Goal: Obtain resource: Download file/media

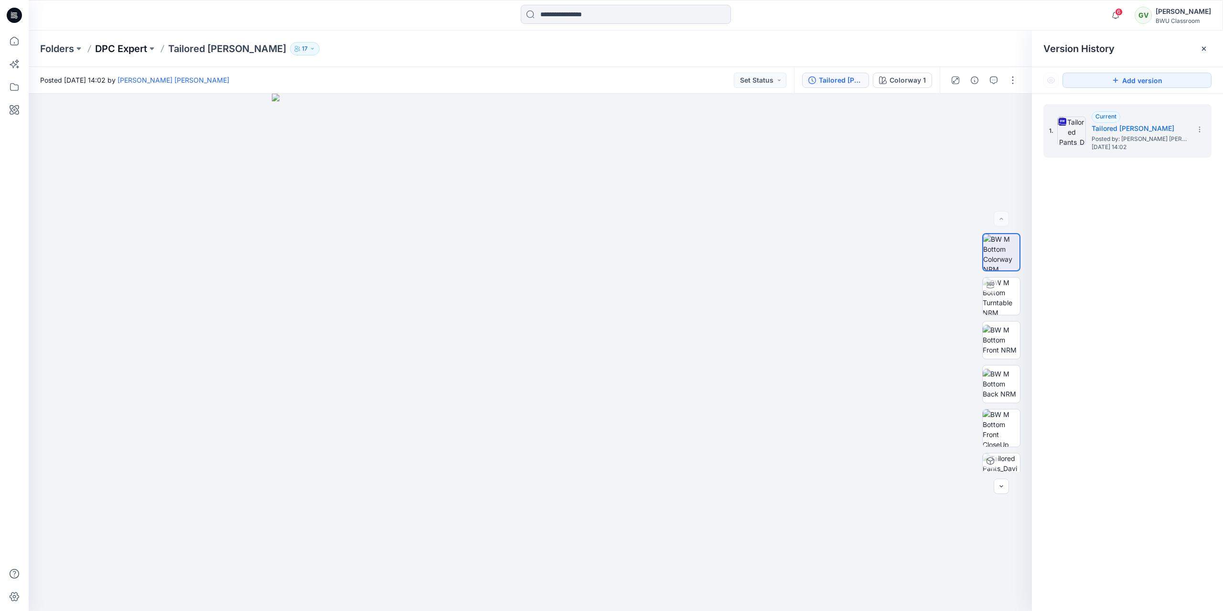
click at [127, 43] on p "DPC Expert" at bounding box center [121, 48] width 52 height 13
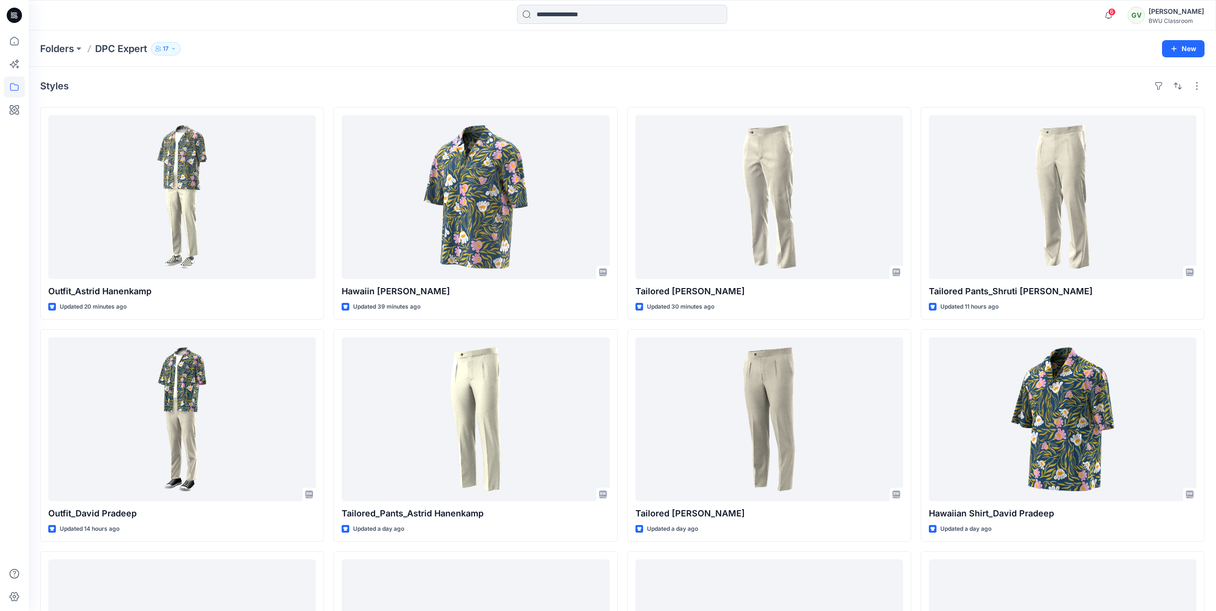
click at [291, 75] on div "Styles [PERSON_NAME] Updated 20 minutes ago Outfit_David Pradeep Updated 14 hou…" at bounding box center [622, 438] width 1187 height 743
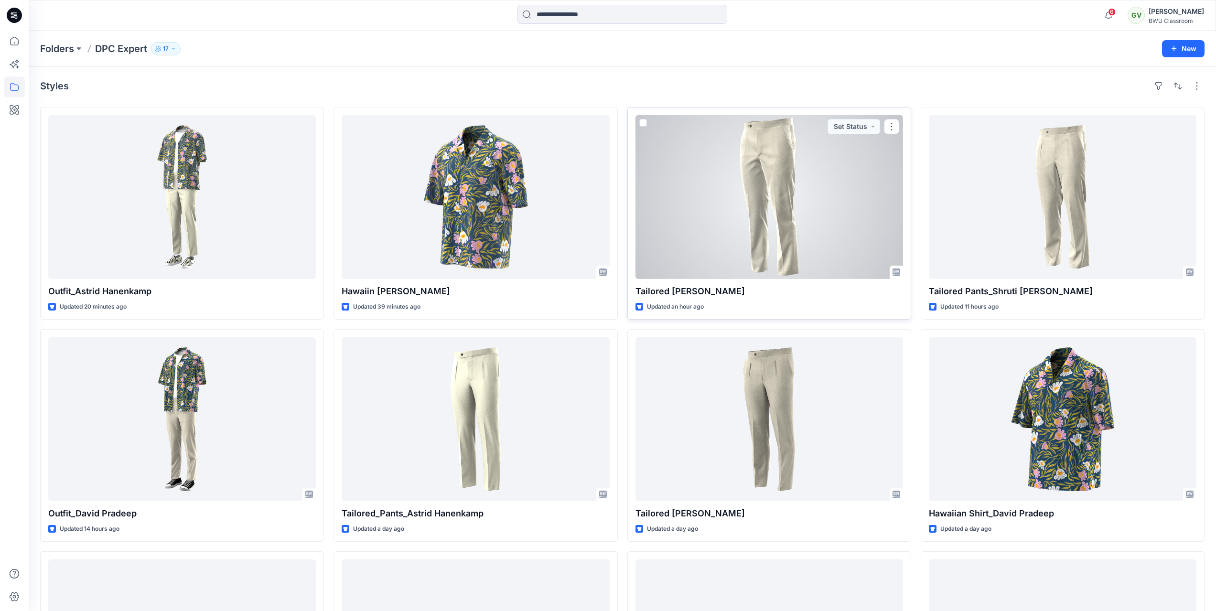
click at [765, 236] on div at bounding box center [769, 197] width 268 height 164
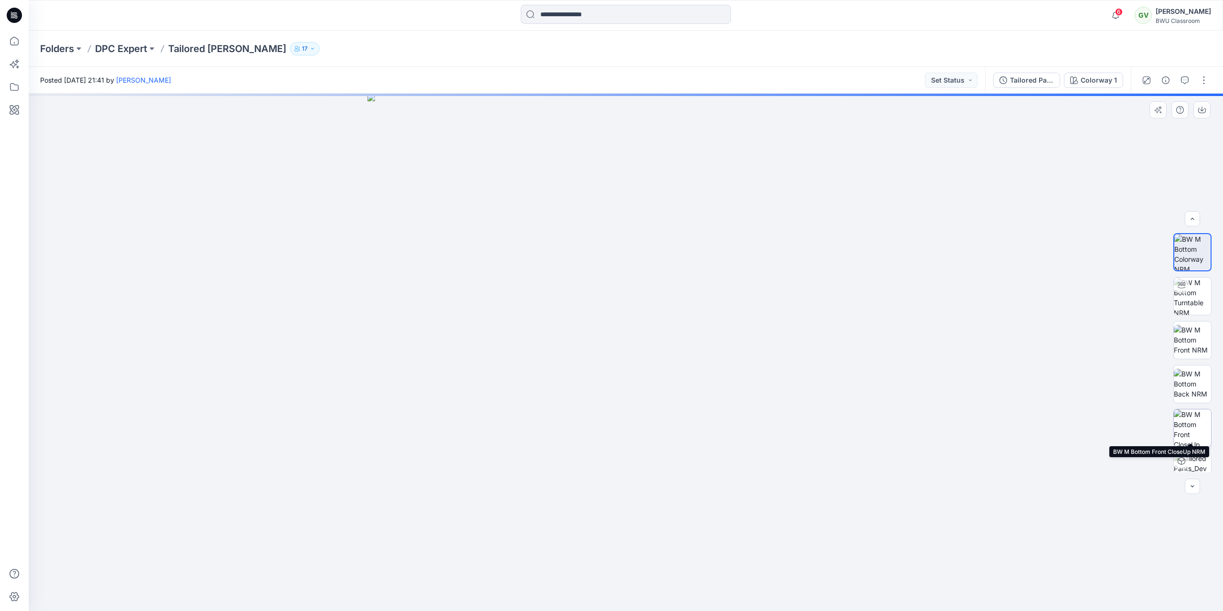
scroll to position [19, 0]
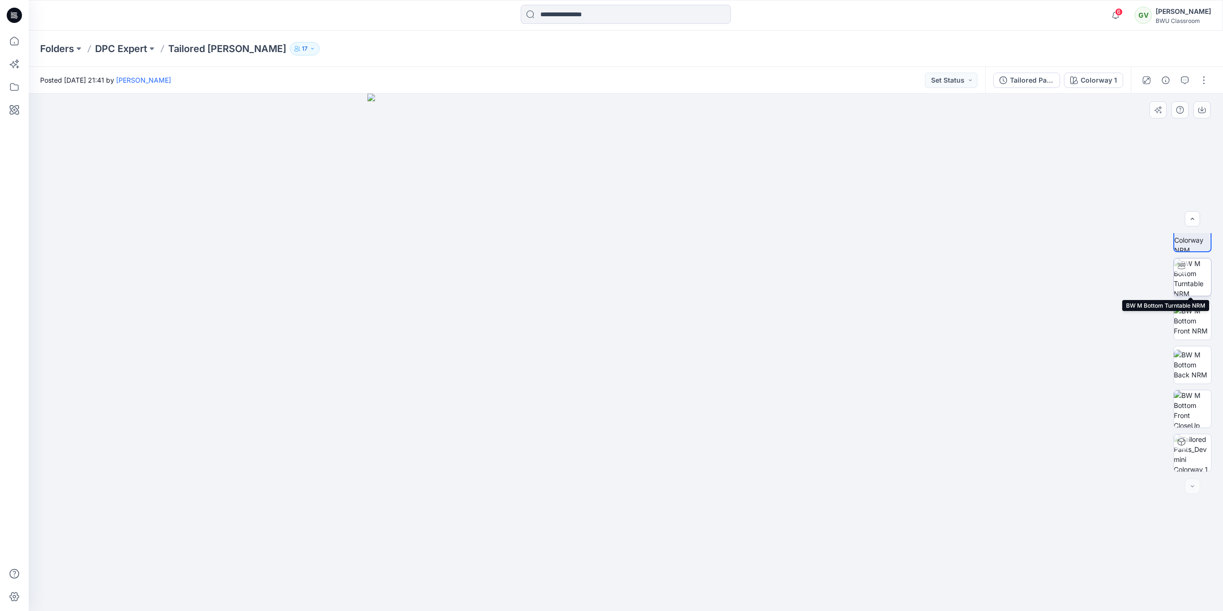
click at [1199, 270] on img at bounding box center [1192, 276] width 37 height 37
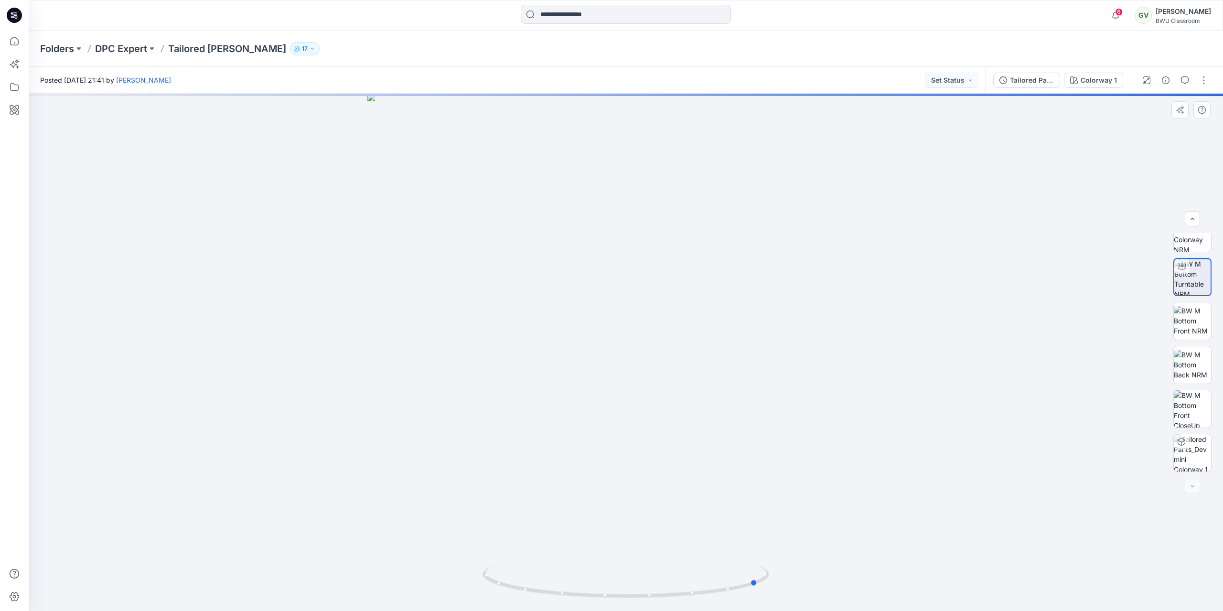
drag, startPoint x: 662, startPoint y: 300, endPoint x: 508, endPoint y: 289, distance: 154.2
click at [508, 289] on div at bounding box center [626, 352] width 1194 height 517
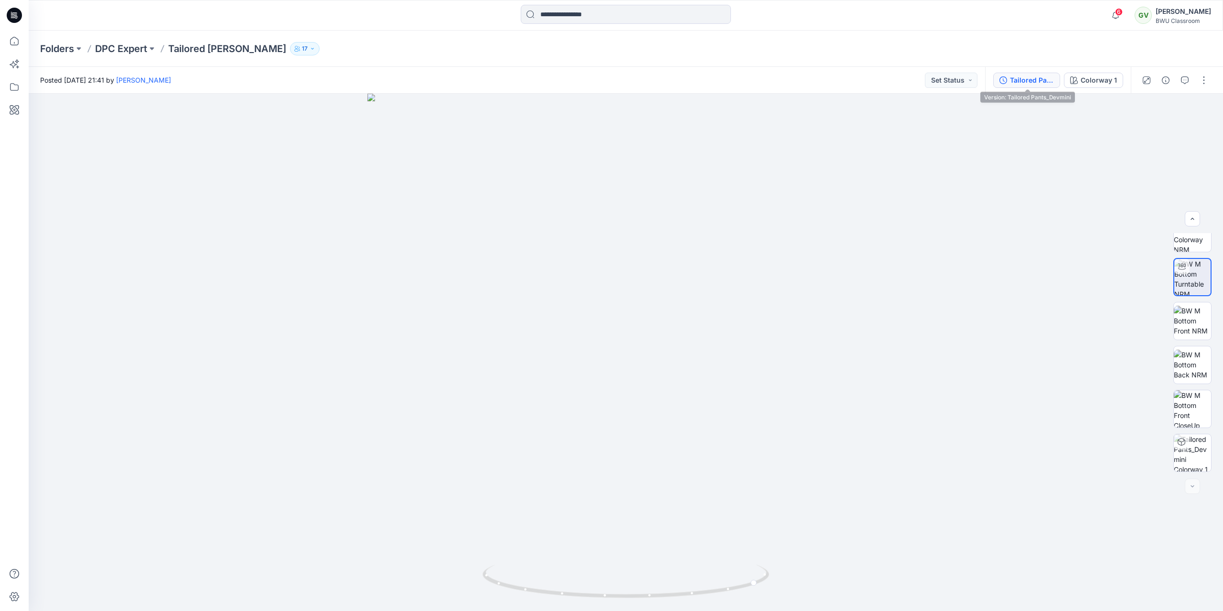
click at [1012, 87] on button "Tailored Pants_Devmini" at bounding box center [1026, 80] width 67 height 15
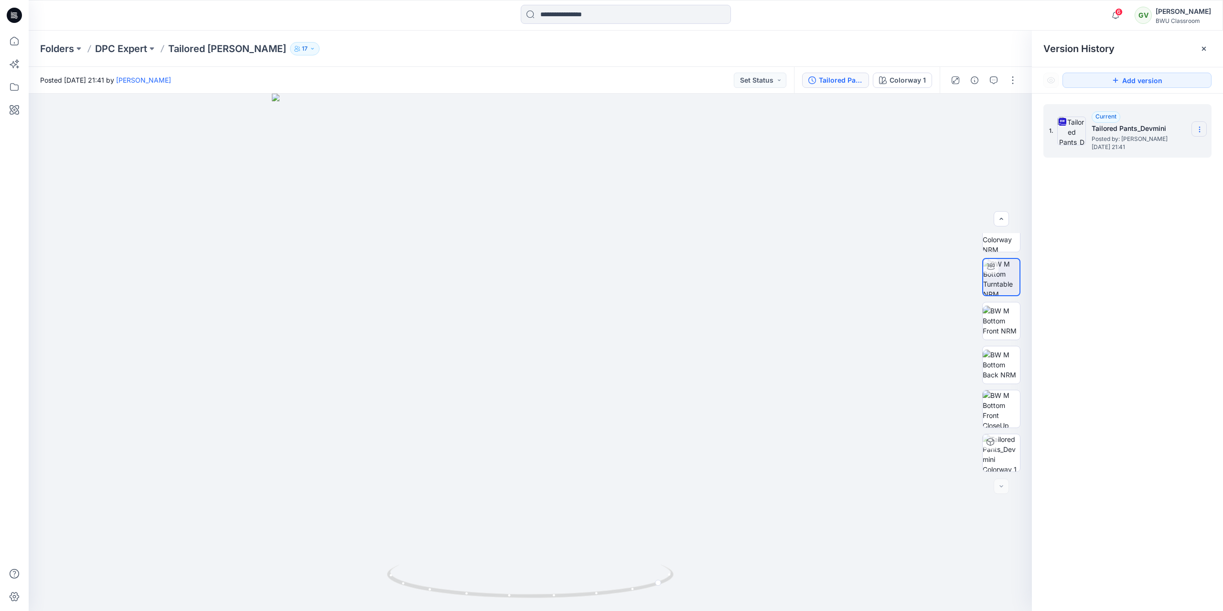
click at [1199, 129] on icon at bounding box center [1200, 130] width 8 height 8
click at [1143, 153] on span "Download Source BW File" at bounding box center [1151, 147] width 80 height 11
click at [1119, 12] on span "6" at bounding box center [1119, 12] width 8 height 8
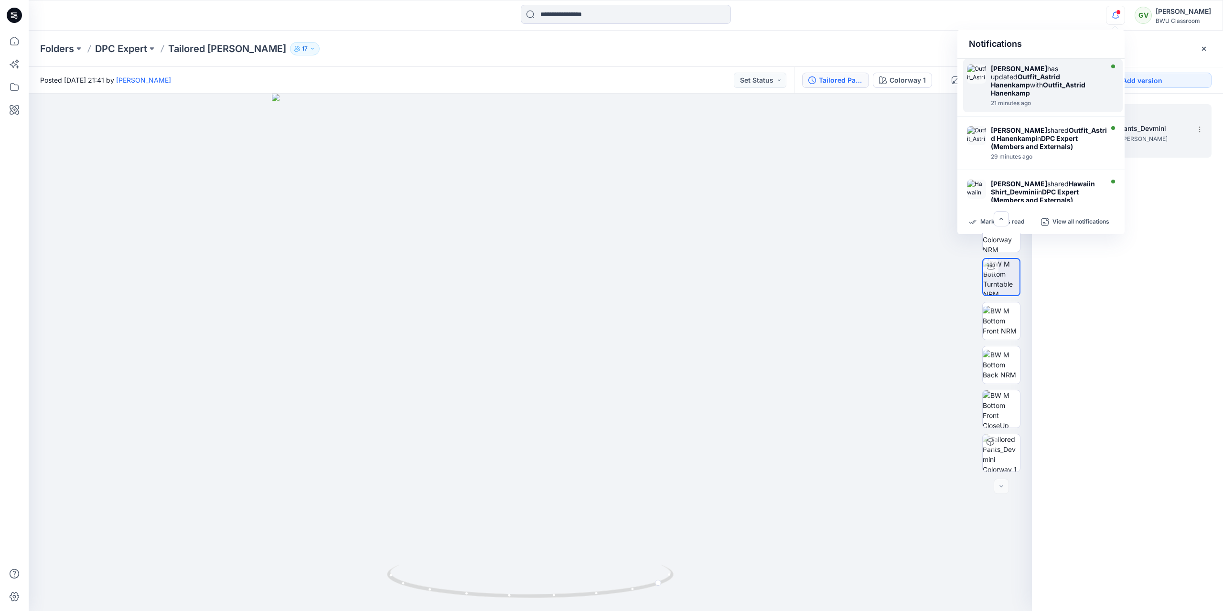
click at [1060, 80] on strong "Outfit_Astrid Hanenkamp" at bounding box center [1025, 81] width 69 height 16
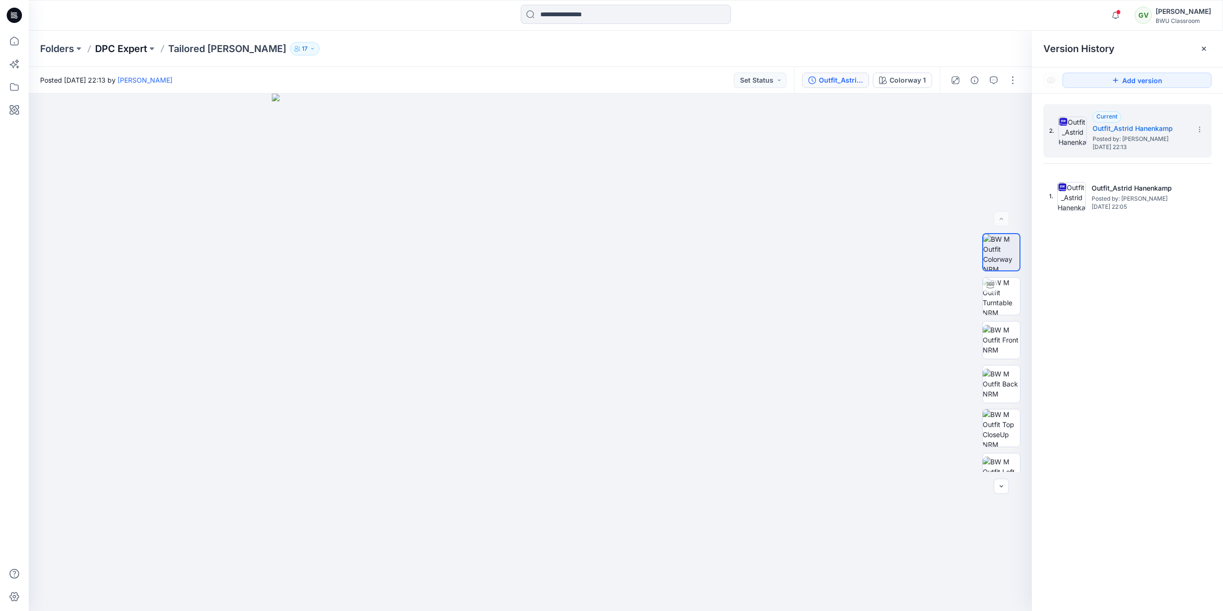
click at [125, 48] on p "DPC Expert" at bounding box center [121, 48] width 52 height 13
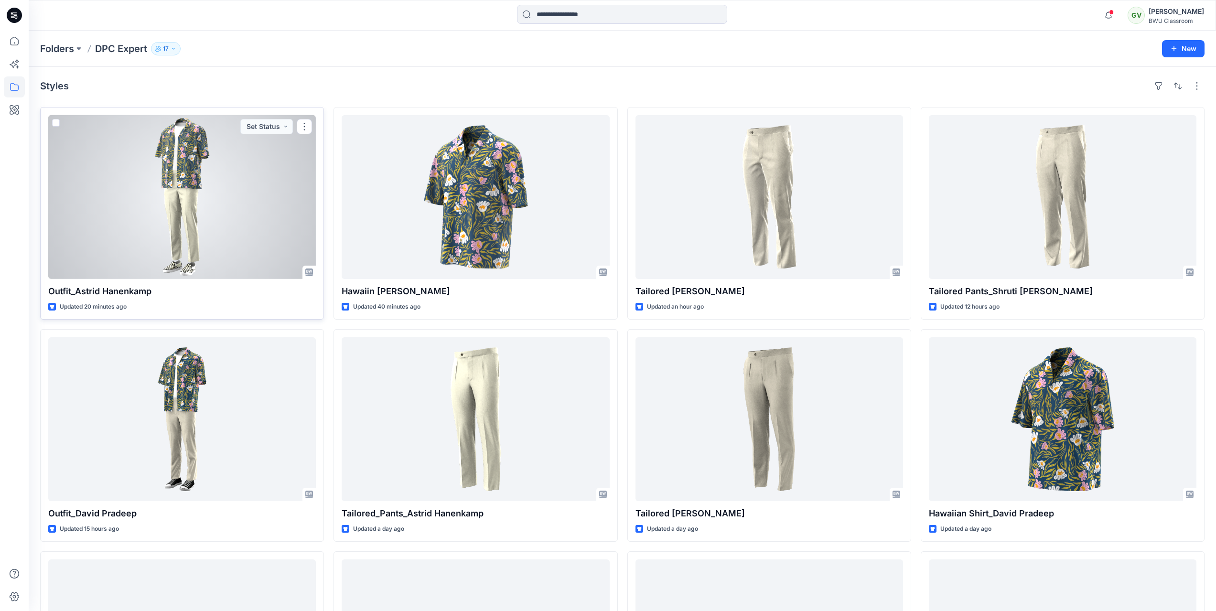
click at [214, 186] on div at bounding box center [182, 197] width 268 height 164
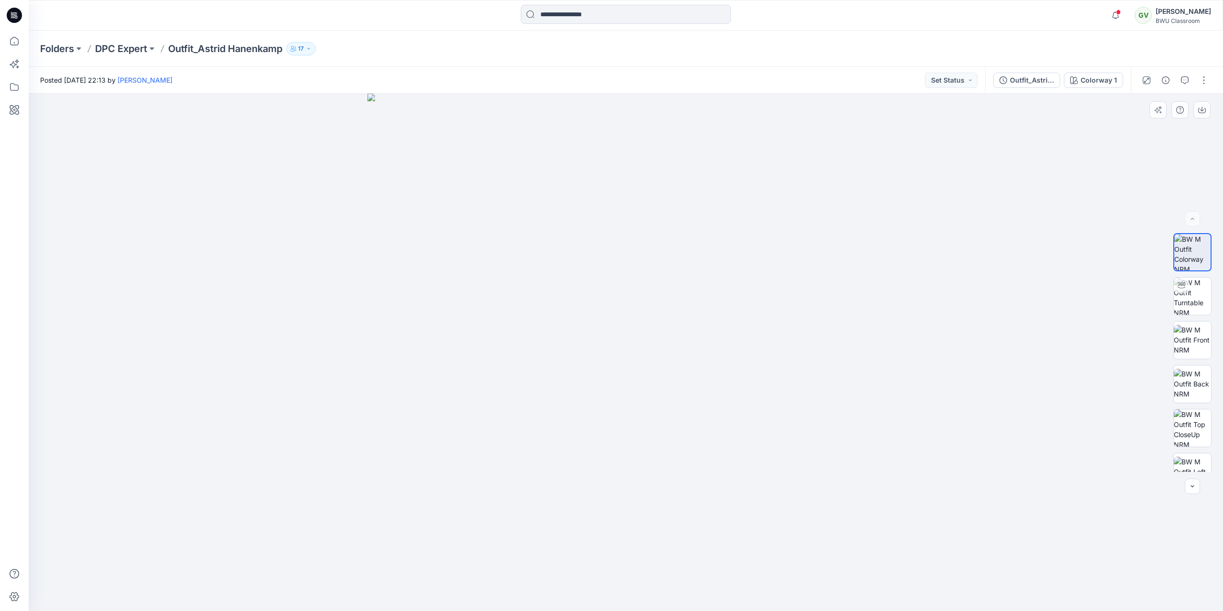
drag, startPoint x: 679, startPoint y: 390, endPoint x: 611, endPoint y: 379, distance: 69.2
click at [611, 379] on img at bounding box center [625, 352] width 517 height 517
click at [605, 250] on img at bounding box center [625, 352] width 517 height 517
